Goal: Transaction & Acquisition: Purchase product/service

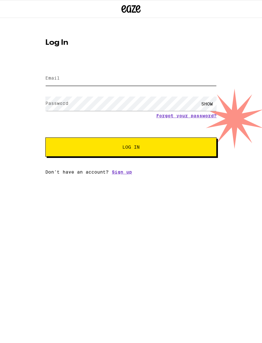
type input "[EMAIL_ADDRESS][DOMAIN_NAME]"
click at [131, 148] on button "Log In" at bounding box center [130, 146] width 171 height 19
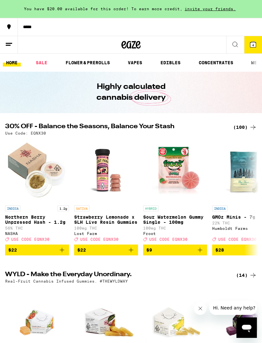
click at [249, 126] on icon at bounding box center [253, 127] width 8 height 8
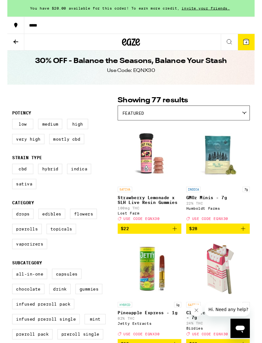
scroll to position [6, 0]
click at [20, 151] on label "Very High" at bounding box center [22, 147] width 34 height 11
click at [7, 127] on input "Very High" at bounding box center [6, 127] width 0 height 0
checkbox input "true"
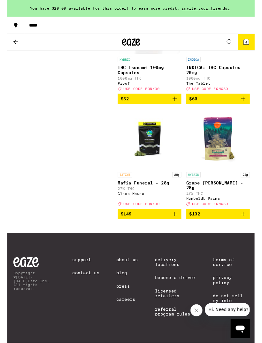
scroll to position [2429, 0]
